Goal: Transaction & Acquisition: Obtain resource

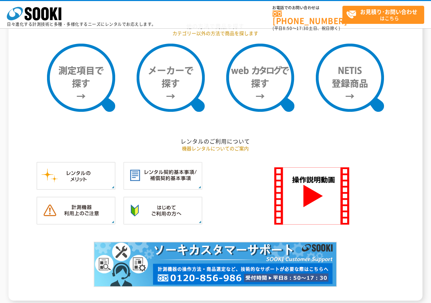
scroll to position [567, 0]
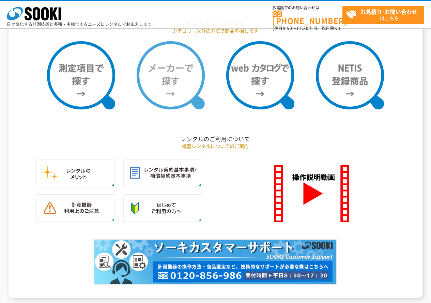
click at [175, 101] on img at bounding box center [171, 75] width 68 height 68
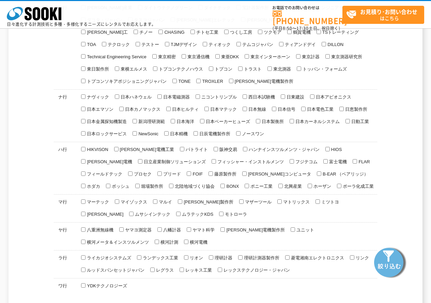
scroll to position [341, 0]
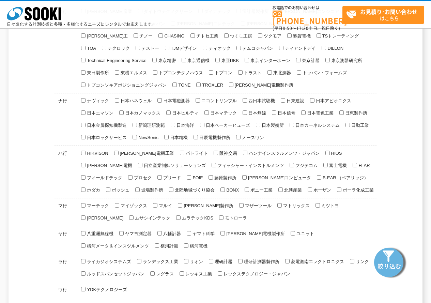
click at [312, 187] on span "ホーザン" at bounding box center [321, 189] width 19 height 5
click at [307, 187] on input "ホーザン" at bounding box center [309, 189] width 4 height 4
checkbox input "true"
click at [393, 262] on img at bounding box center [390, 262] width 34 height 34
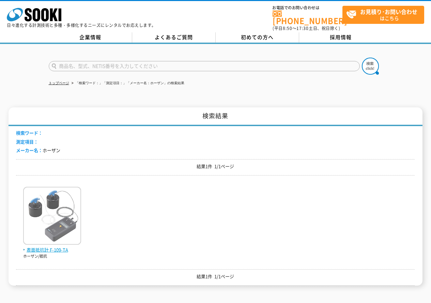
click at [52, 215] on img at bounding box center [52, 217] width 58 height 60
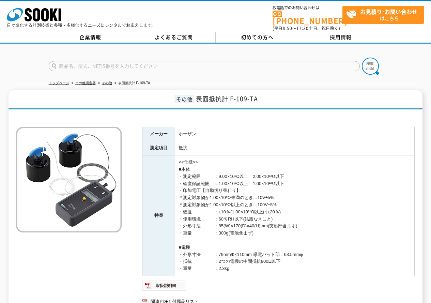
scroll to position [82, 0]
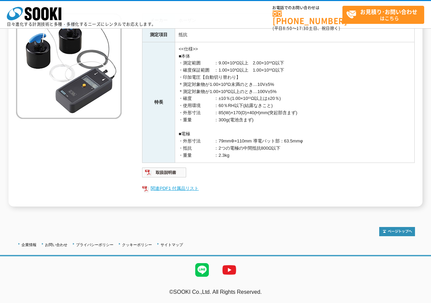
click at [180, 187] on link "関連PDF1 付属品リスト" at bounding box center [278, 188] width 272 height 9
click at [179, 187] on link "関連PDF1 付属品リスト" at bounding box center [278, 188] width 272 height 9
